Goal: Register for event/course

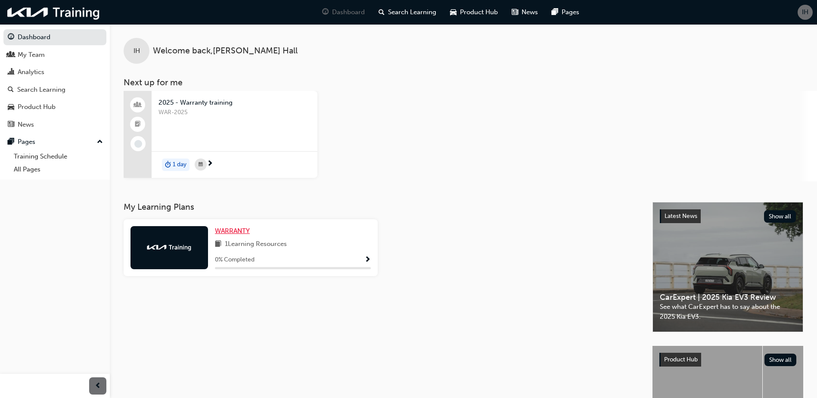
click at [235, 232] on span "WARRANTY" at bounding box center [232, 231] width 35 height 8
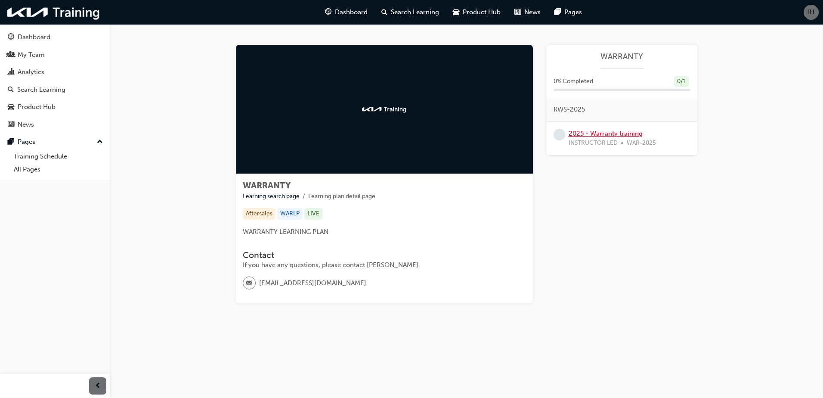
click at [611, 132] on link "2025 - Warranty training" at bounding box center [606, 134] width 74 height 8
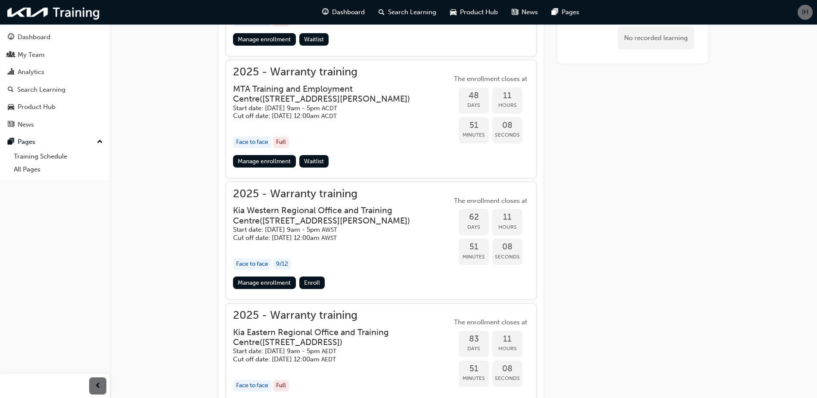
scroll to position [837, 0]
click at [312, 286] on span "Enroll" at bounding box center [312, 282] width 16 height 7
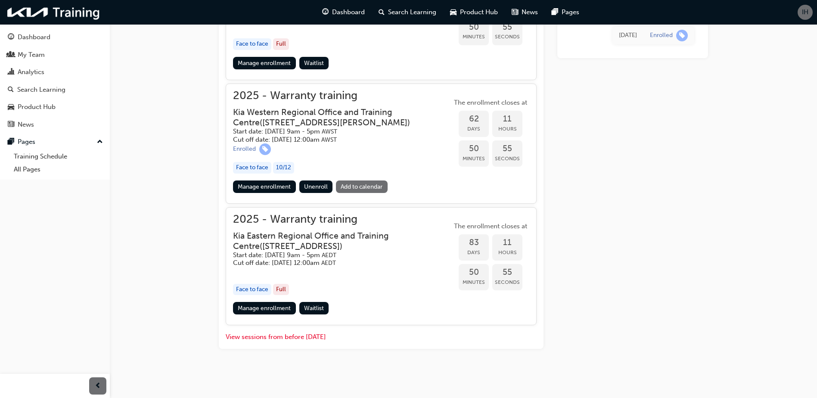
scroll to position [945, 0]
click at [364, 185] on link "Add to calendar" at bounding box center [362, 186] width 52 height 12
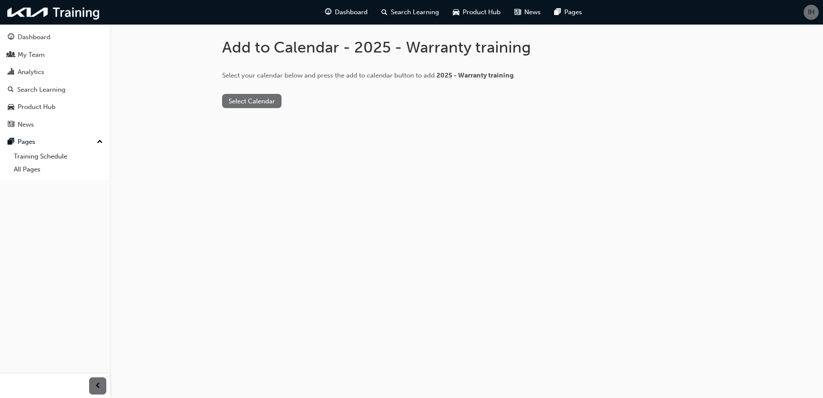
click at [255, 101] on button "Select Calendar" at bounding box center [251, 101] width 59 height 14
click at [250, 118] on div "Outlook.com" at bounding box center [252, 122] width 52 height 10
click at [186, 112] on div "Add to Calendar - 2025 - Warranty training Select your calendar below and press…" at bounding box center [411, 199] width 823 height 398
click at [313, 101] on button "Add to Calendar" at bounding box center [324, 101] width 61 height 14
click at [311, 100] on button "Add to Calendar" at bounding box center [324, 101] width 61 height 14
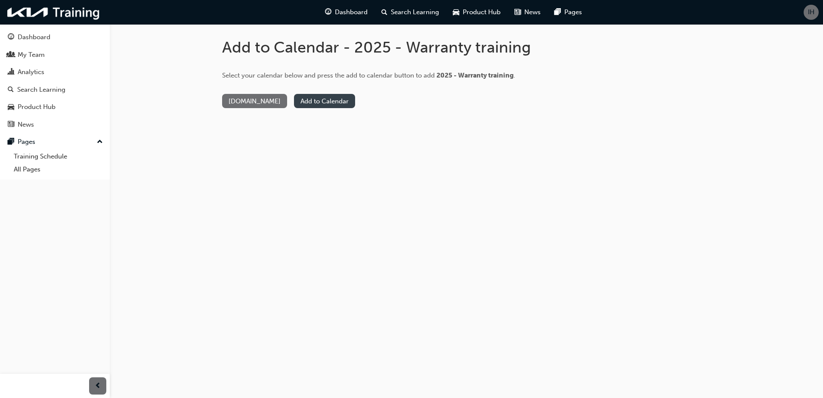
click at [308, 99] on button "Add to Calendar" at bounding box center [324, 101] width 61 height 14
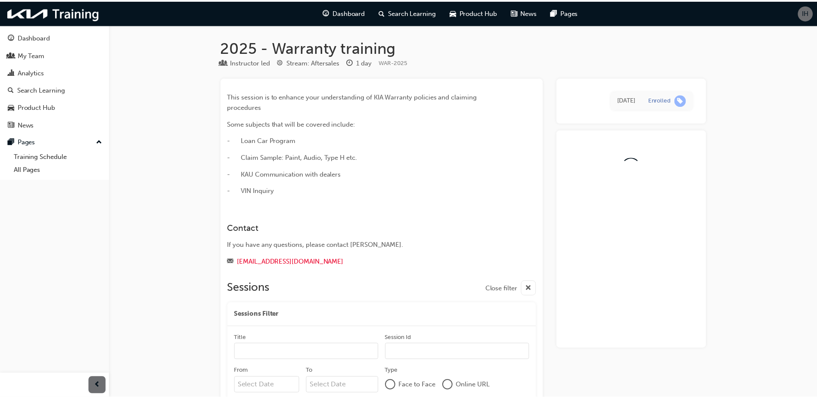
scroll to position [945, 0]
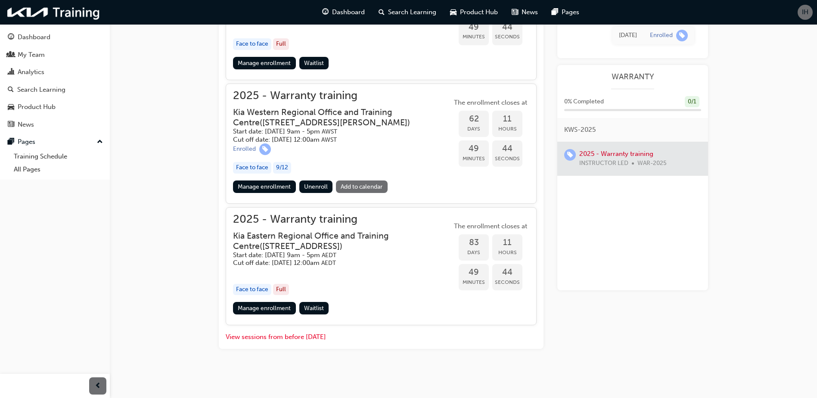
click at [318, 91] on span "2025 - Warranty training" at bounding box center [342, 96] width 219 height 10
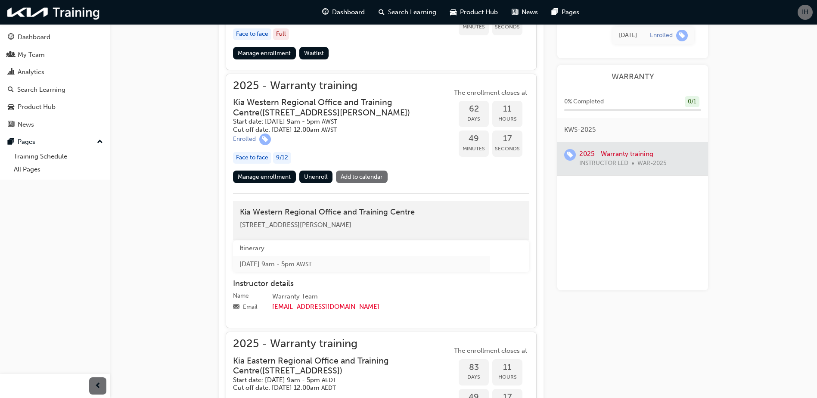
drag, startPoint x: 365, startPoint y: 81, endPoint x: 281, endPoint y: 85, distance: 84.5
click at [281, 85] on span "2025 - Warranty training" at bounding box center [342, 86] width 219 height 10
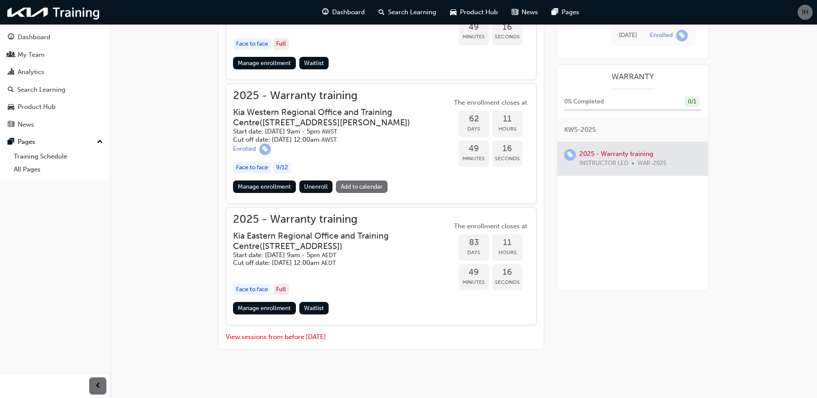
drag, startPoint x: 336, startPoint y: 88, endPoint x: 273, endPoint y: 86, distance: 62.9
click at [273, 91] on span "2025 - Warranty training" at bounding box center [342, 96] width 219 height 10
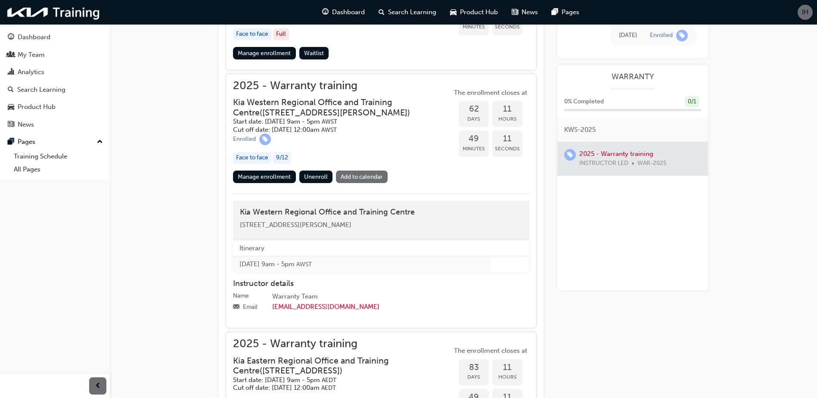
drag, startPoint x: 383, startPoint y: 235, endPoint x: 242, endPoint y: 238, distance: 141.2
click at [242, 230] on div "[STREET_ADDRESS][PERSON_NAME]" at bounding box center [381, 225] width 282 height 10
copy span "[STREET_ADDRESS][PERSON_NAME]"
